Goal: Task Accomplishment & Management: Use online tool/utility

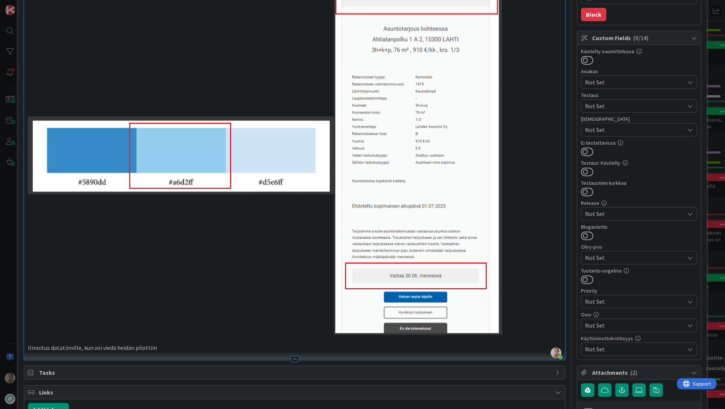
scroll to position [1, 0]
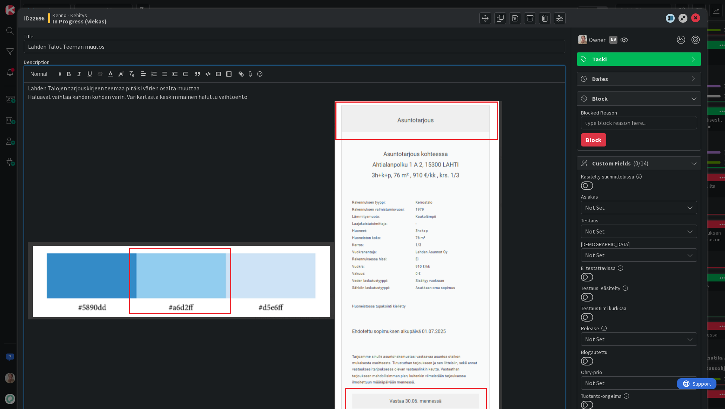
type textarea "x"
click at [691, 20] on icon at bounding box center [695, 18] width 9 height 9
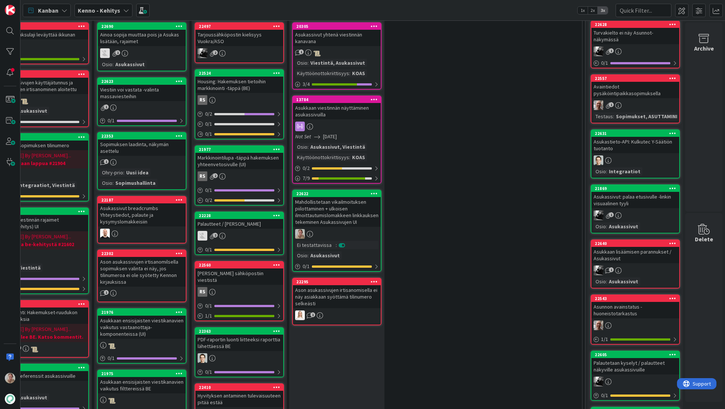
scroll to position [249, 56]
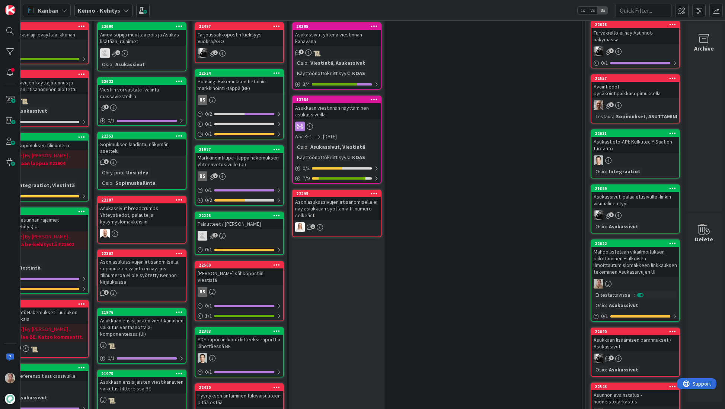
click at [669, 242] on icon at bounding box center [672, 243] width 7 height 5
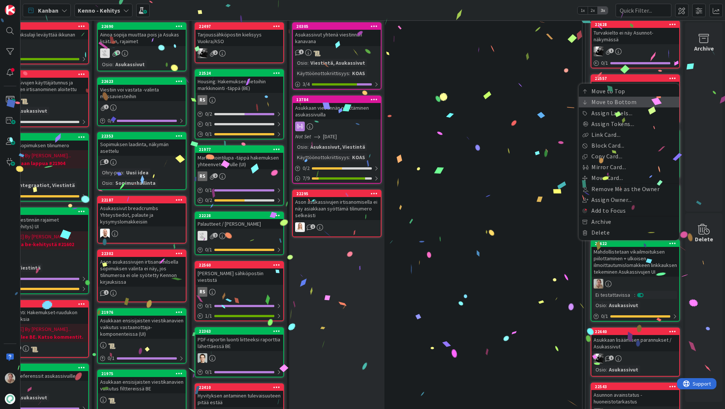
click at [622, 105] on link "Move to Bottom" at bounding box center [629, 102] width 100 height 11
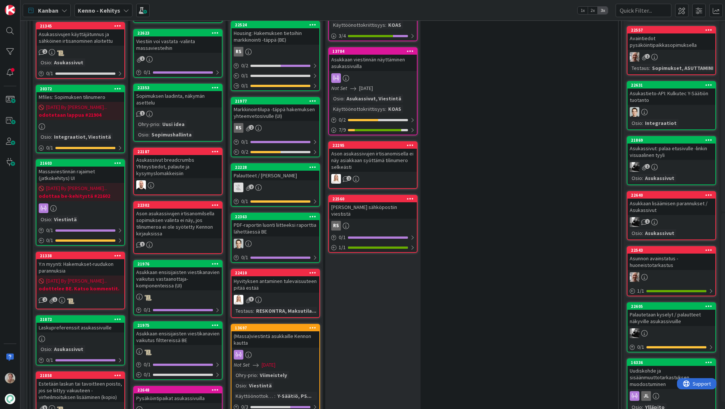
scroll to position [294, 14]
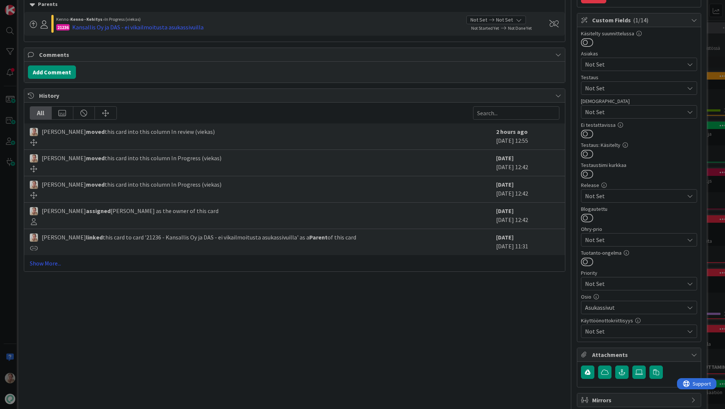
scroll to position [113, 0]
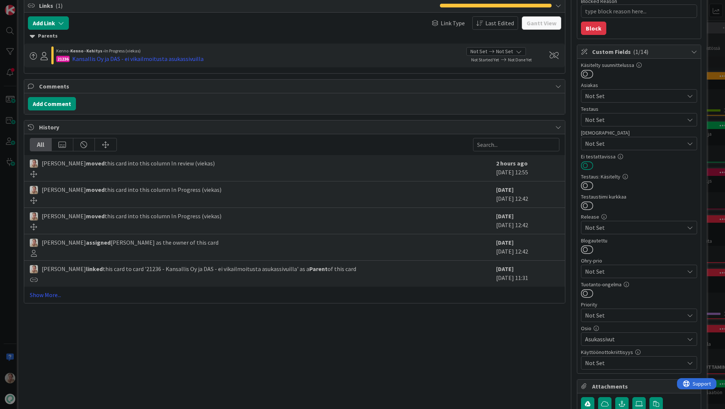
click at [586, 169] on button at bounding box center [587, 166] width 12 height 10
type textarea "x"
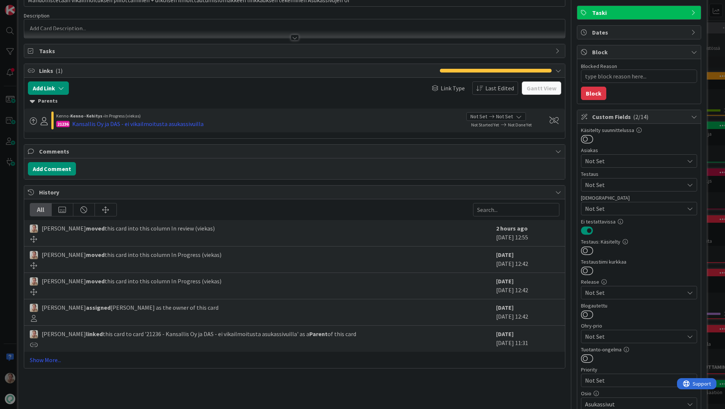
scroll to position [0, 0]
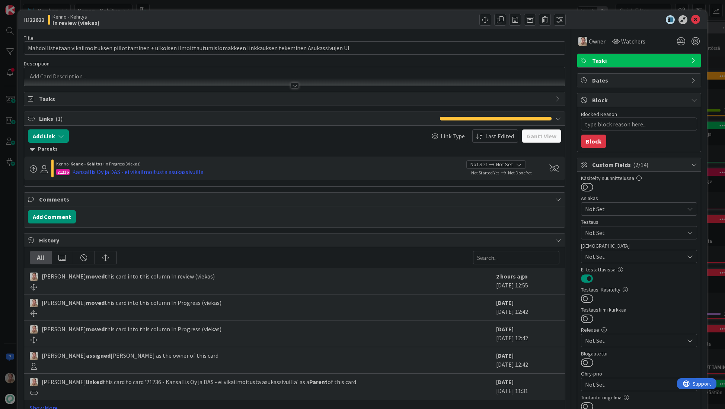
click at [339, 77] on p at bounding box center [295, 76] width 534 height 9
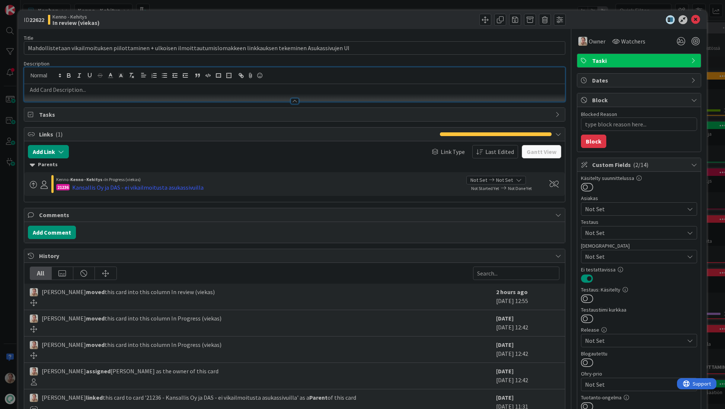
click at [200, 91] on p at bounding box center [295, 90] width 534 height 9
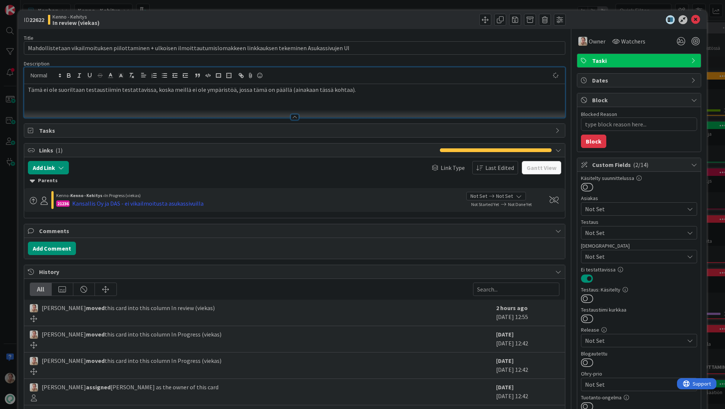
type textarea "x"
